Goal: Navigation & Orientation: Find specific page/section

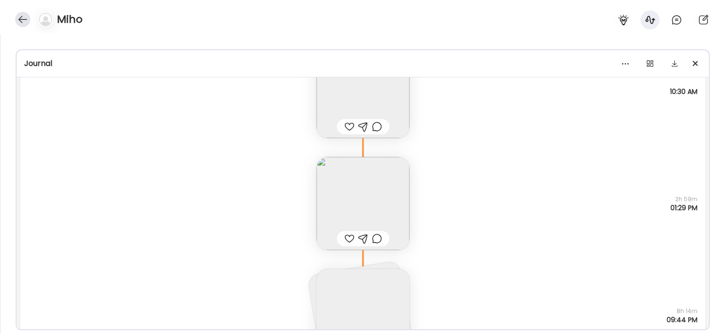
scroll to position [18, 0]
click at [19, 21] on div at bounding box center [22, 19] width 15 height 15
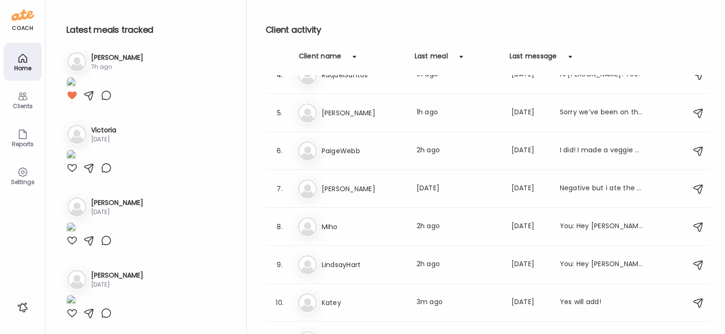
scroll to position [2929, 0]
click at [344, 265] on h3 "LindsayHart" at bounding box center [363, 264] width 83 height 11
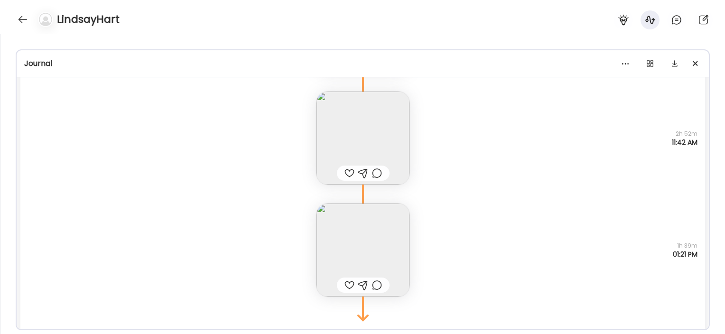
scroll to position [25034, 0]
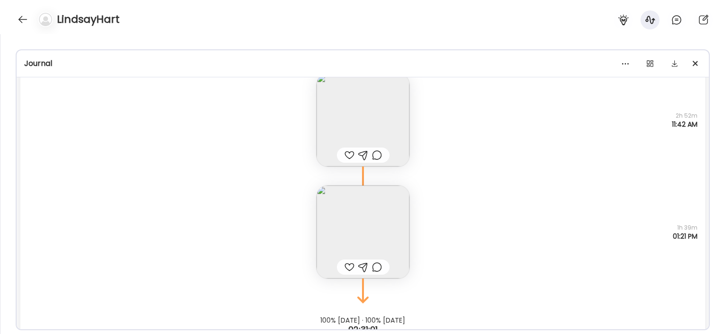
click at [389, 211] on img at bounding box center [362, 231] width 93 height 93
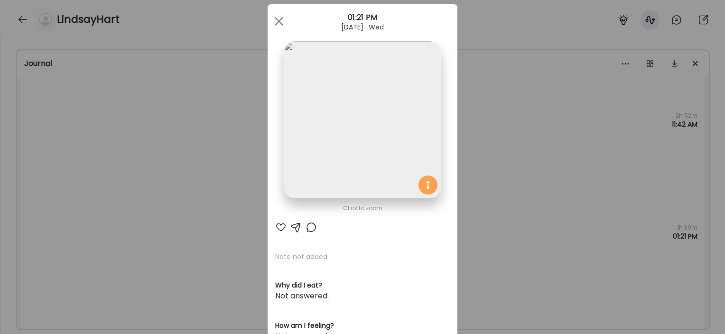
click at [525, 139] on div "Ate Coach Dashboard Wahoo! It’s official Take a moment to set up your Coach Pro…" at bounding box center [362, 167] width 725 height 334
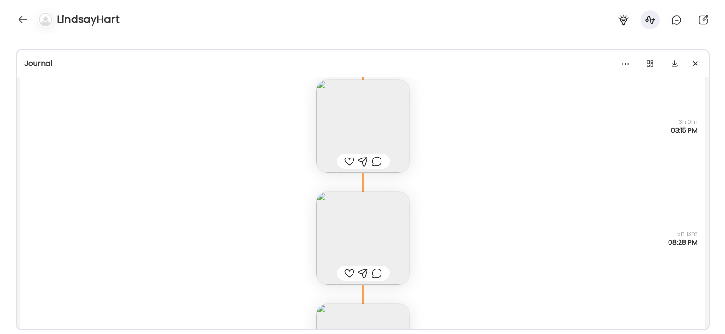
scroll to position [24573, 0]
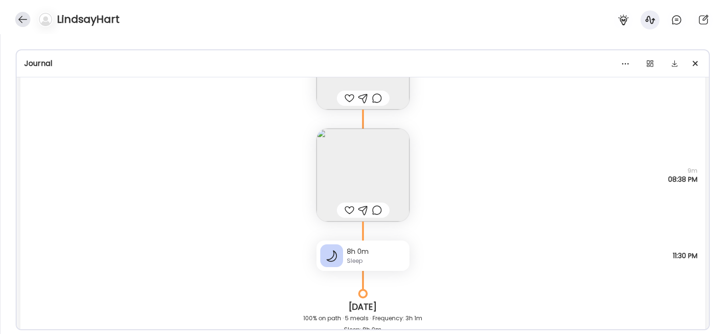
click at [22, 24] on div at bounding box center [22, 19] width 15 height 15
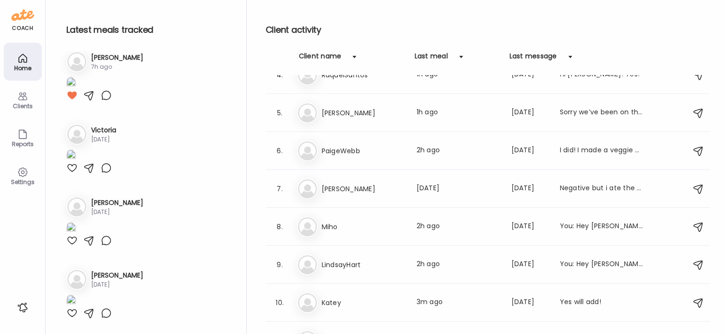
scroll to position [2485, 0]
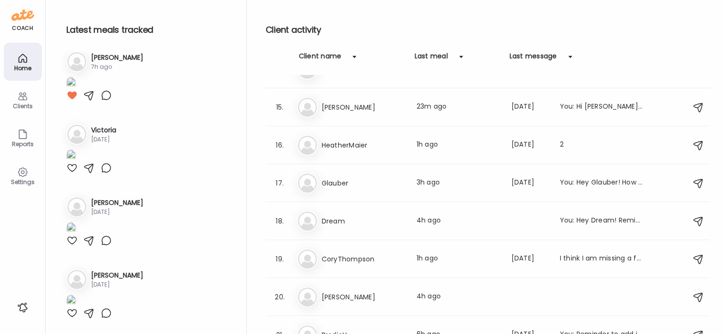
scroll to position [571, 0]
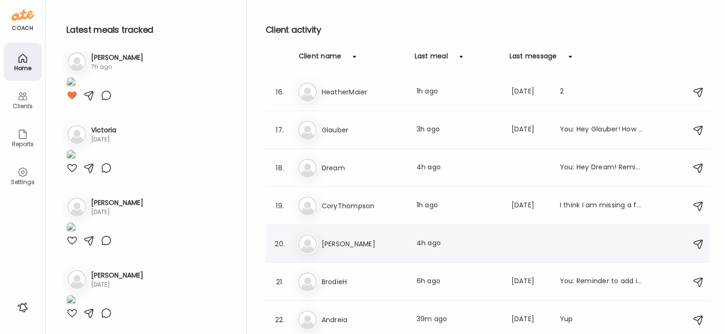
click at [339, 240] on h3 "[PERSON_NAME]" at bounding box center [363, 243] width 83 height 11
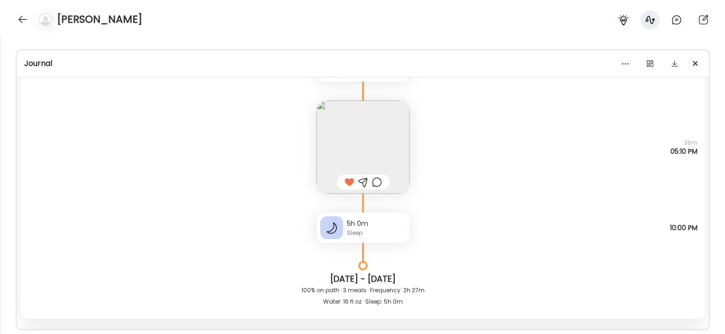
scroll to position [4400, 0]
click at [21, 15] on div at bounding box center [22, 19] width 15 height 15
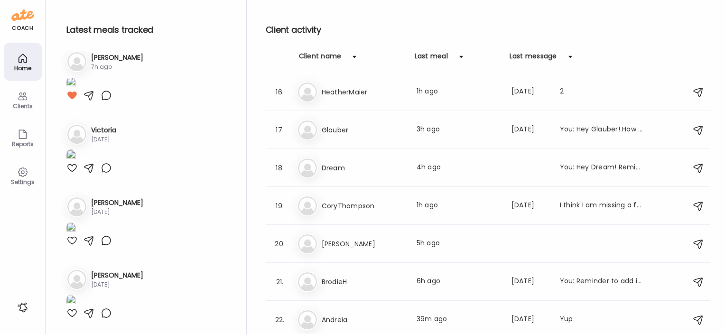
scroll to position [1885, 0]
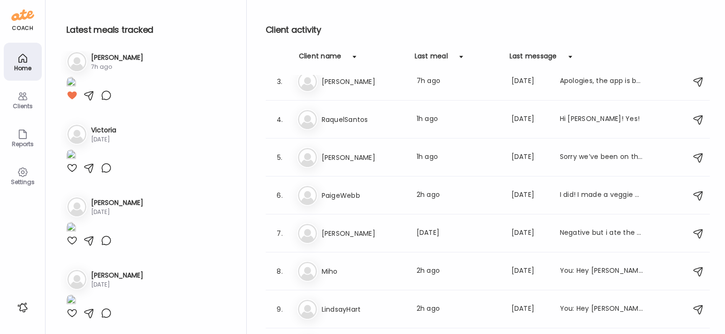
scroll to position [74, 0]
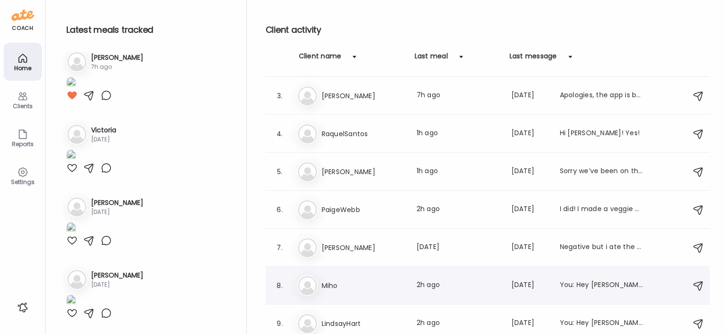
click at [326, 286] on h3 "Miho" at bounding box center [363, 285] width 83 height 11
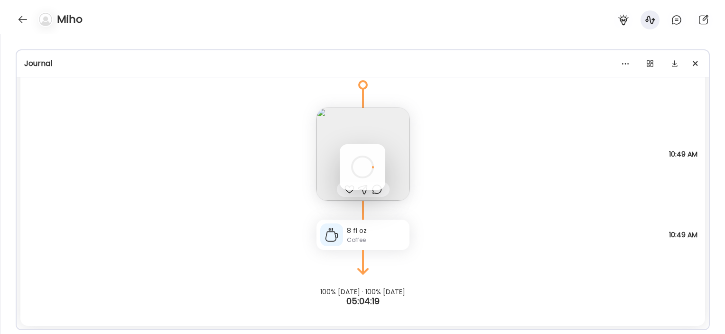
scroll to position [0, 0]
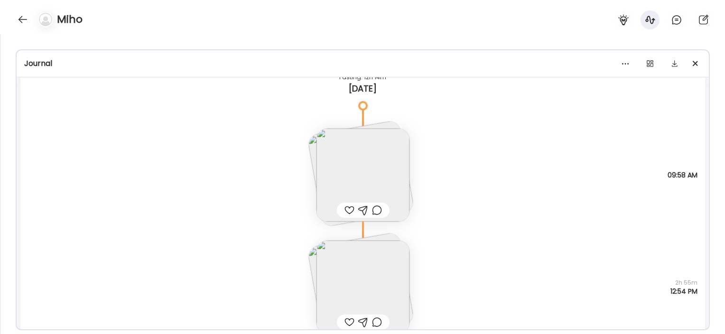
click at [367, 274] on img at bounding box center [362, 286] width 93 height 93
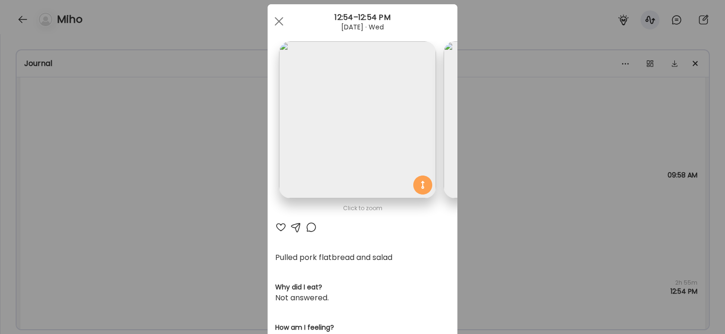
click at [212, 190] on div "Ate Coach Dashboard Wahoo! It’s official Take a moment to set up your Coach Pro…" at bounding box center [362, 167] width 725 height 334
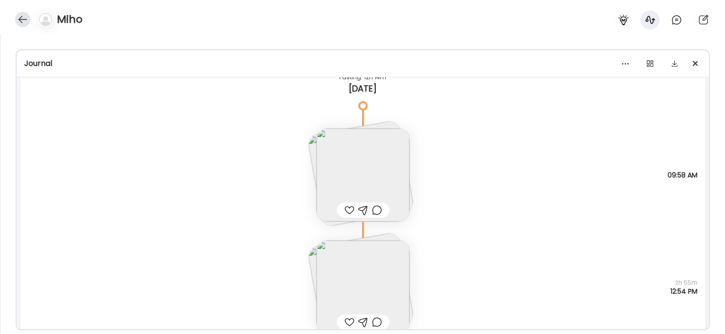
click at [24, 24] on div at bounding box center [22, 19] width 15 height 15
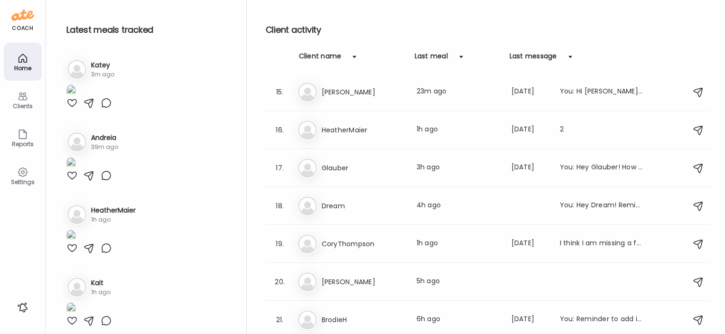
scroll to position [571, 0]
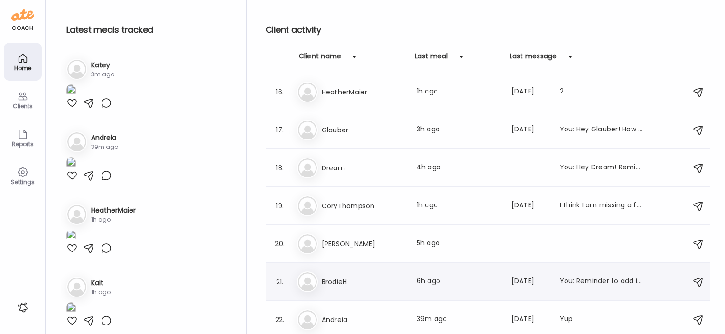
click at [343, 281] on h3 "BrodieH" at bounding box center [363, 281] width 83 height 11
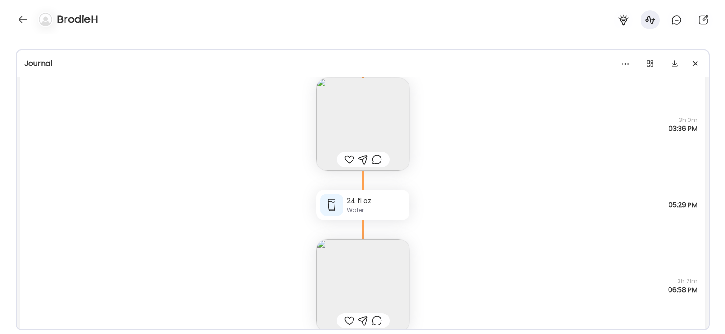
scroll to position [24366, 0]
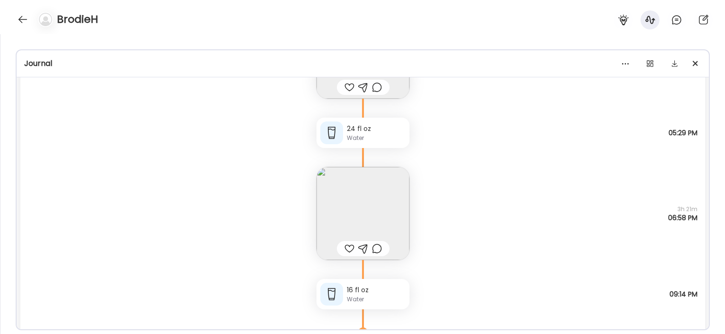
click at [355, 196] on img at bounding box center [362, 213] width 93 height 93
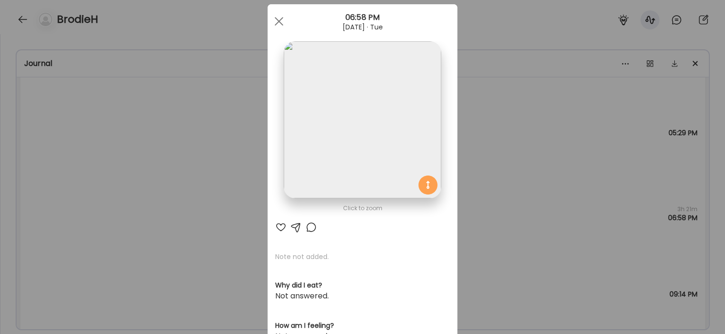
click at [201, 209] on div "Ate Coach Dashboard Wahoo! It’s official Take a moment to set up your Coach Pro…" at bounding box center [362, 167] width 725 height 334
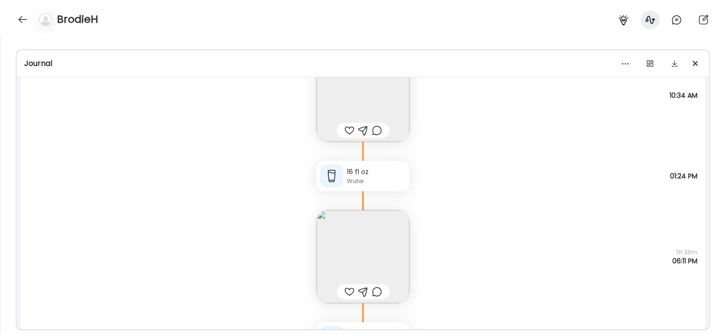
click at [13, 19] on div "BrodieH" at bounding box center [362, 17] width 725 height 34
click at [15, 19] on div at bounding box center [22, 19] width 15 height 15
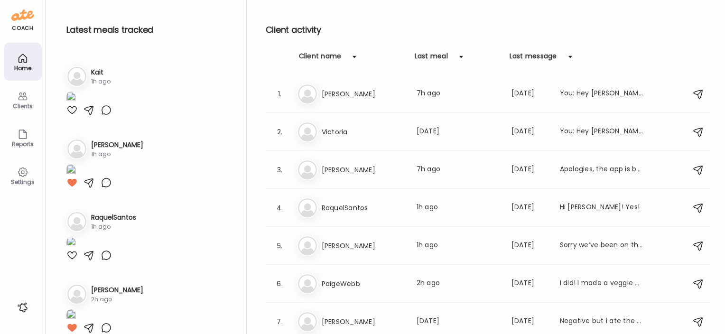
scroll to position [210, 0]
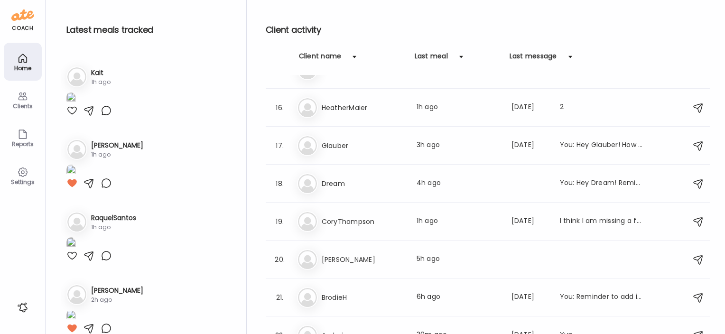
scroll to position [571, 0]
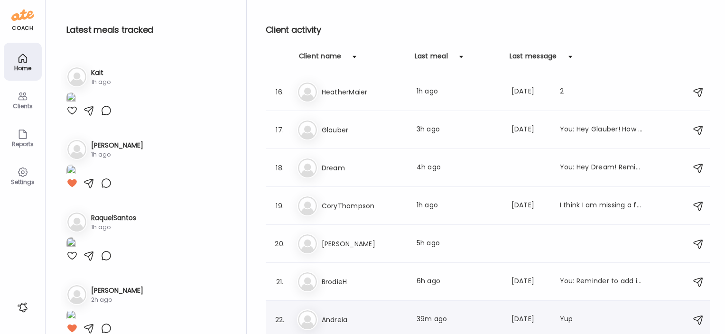
click at [321, 324] on div "An [PERSON_NAME] Last meal: 39m ago Last message: [DATE] Yup" at bounding box center [489, 319] width 384 height 21
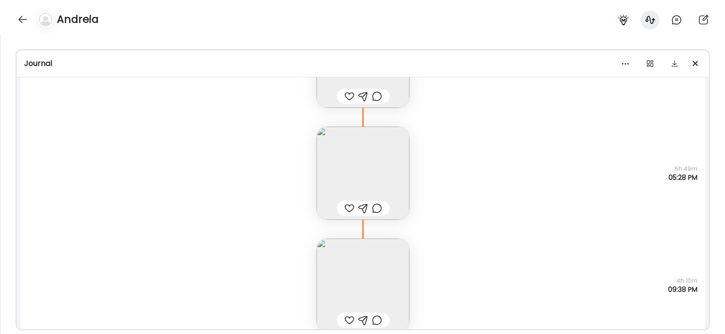
scroll to position [11918, 0]
click at [355, 175] on img at bounding box center [362, 172] width 93 height 93
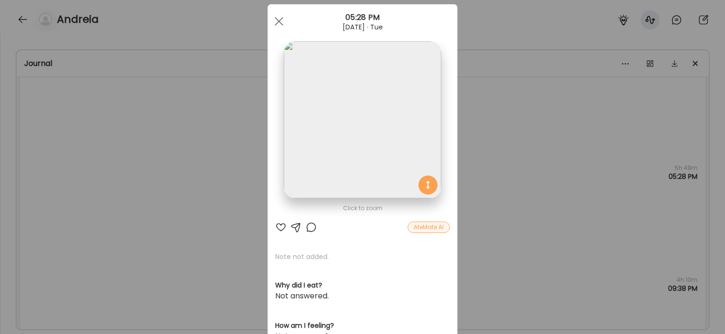
click at [220, 176] on div "Ate Coach Dashboard Wahoo! It’s official Take a moment to set up your Coach Pro…" at bounding box center [362, 167] width 725 height 334
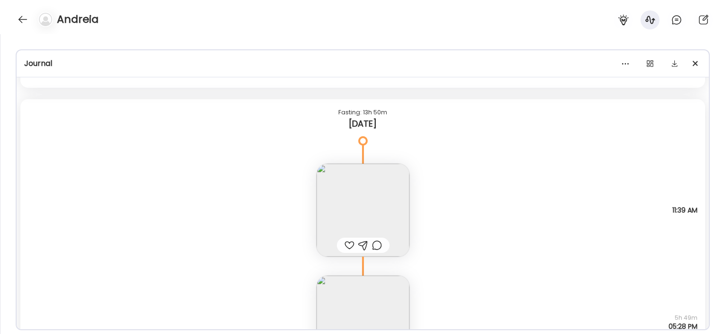
scroll to position [11767, 0]
click at [344, 210] on img at bounding box center [362, 211] width 93 height 93
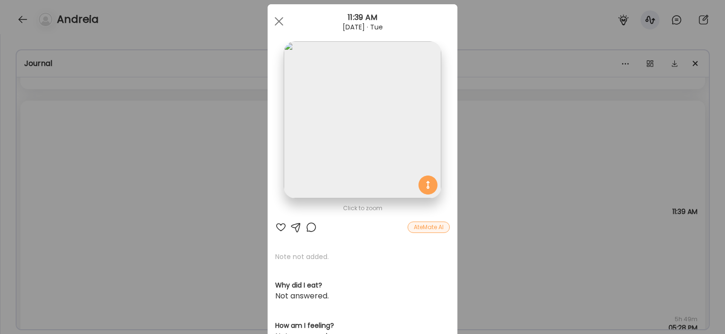
click at [205, 231] on div "Ate Coach Dashboard Wahoo! It’s official Take a moment to set up your Coach Pro…" at bounding box center [362, 167] width 725 height 334
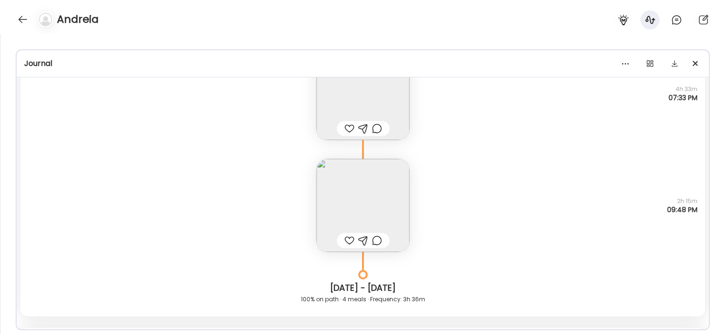
scroll to position [11538, 0]
click at [363, 190] on img at bounding box center [362, 207] width 93 height 93
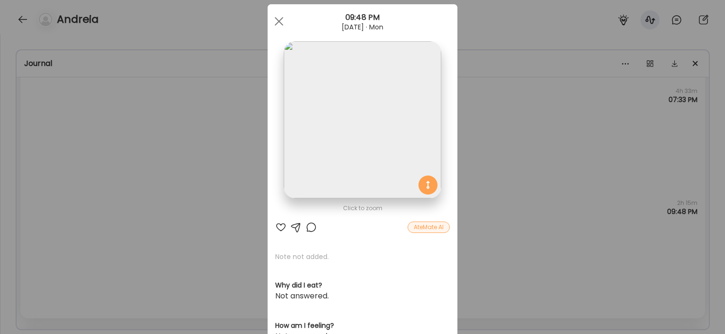
click at [217, 176] on div "Ate Coach Dashboard Wahoo! It’s official Take a moment to set up your Coach Pro…" at bounding box center [362, 167] width 725 height 334
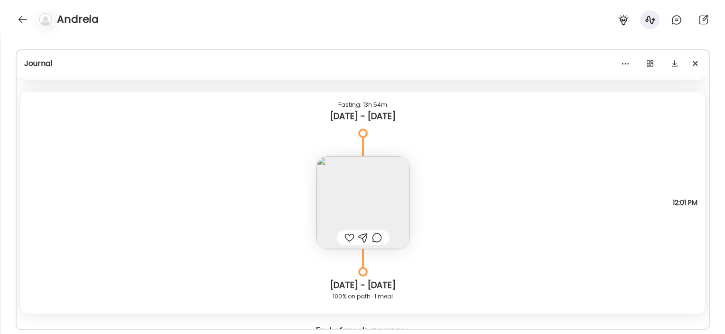
scroll to position [10681, 0]
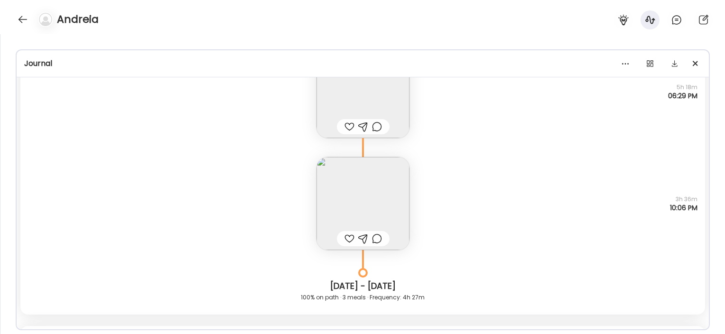
click at [330, 203] on img at bounding box center [362, 203] width 93 height 93
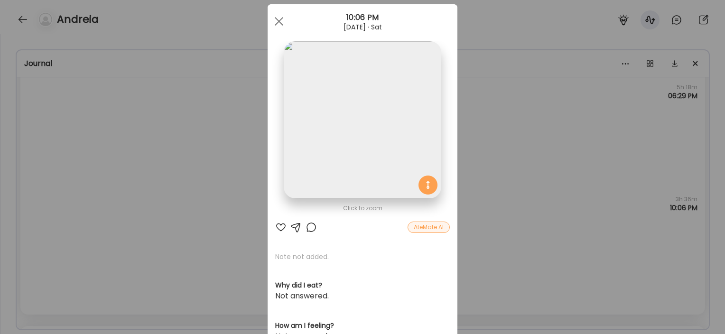
click at [220, 203] on div "Ate Coach Dashboard Wahoo! It’s official Take a moment to set up your Coach Pro…" at bounding box center [362, 167] width 725 height 334
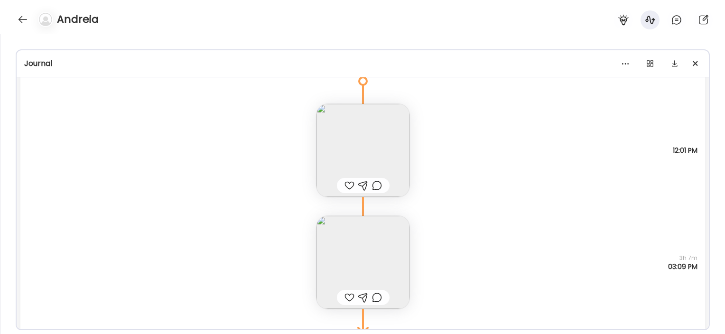
scroll to position [12398, 0]
click at [23, 19] on div at bounding box center [22, 19] width 15 height 15
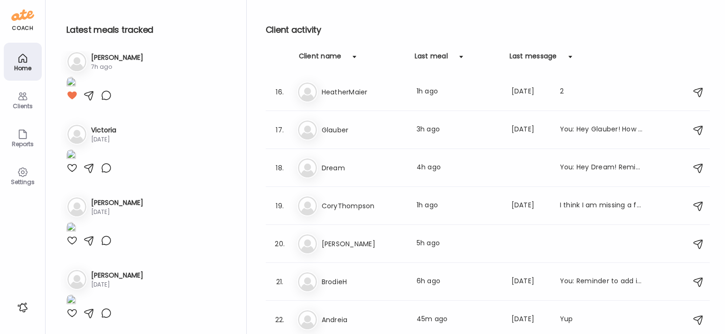
scroll to position [2407, 0]
